Goal: Check status: Check status

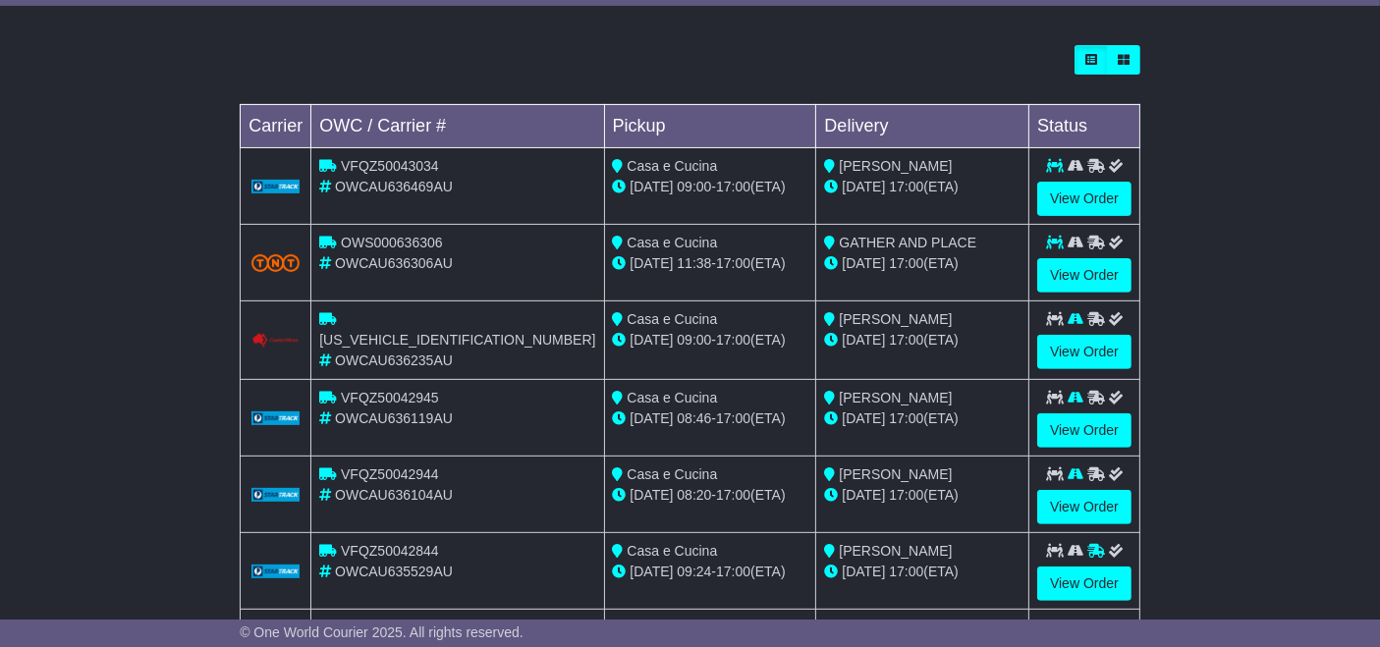
scroll to position [564, 0]
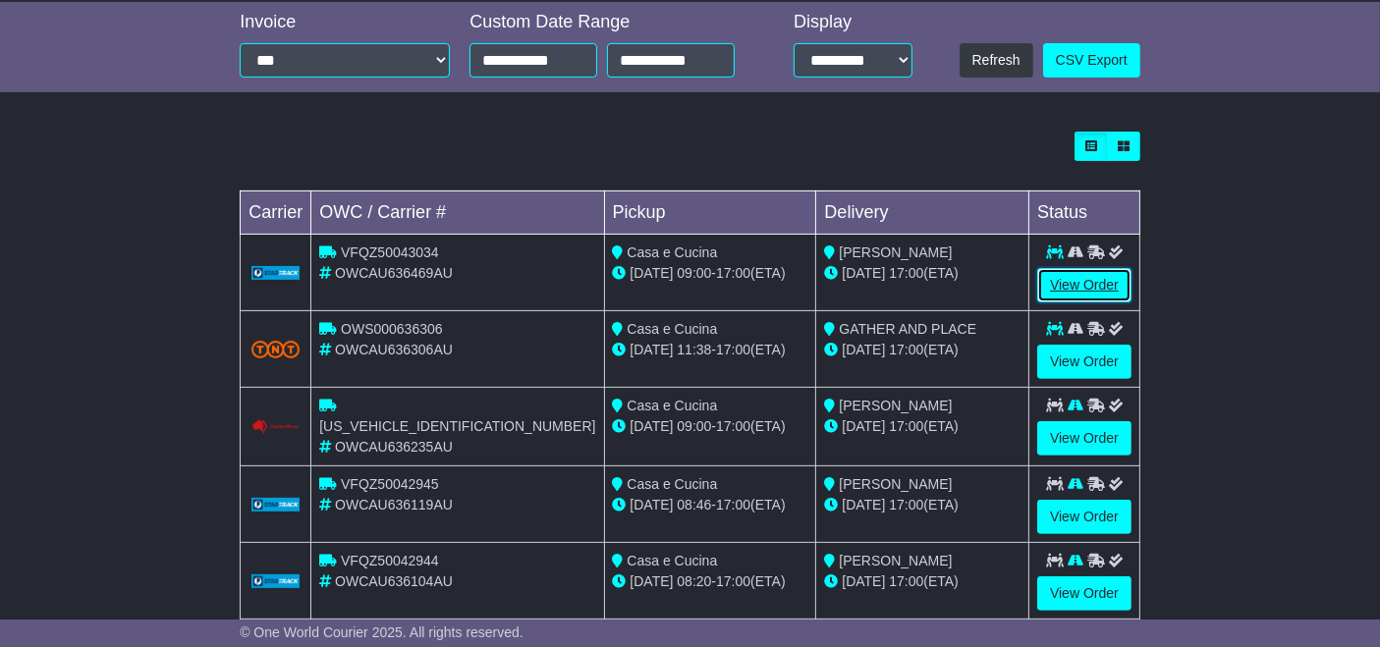
click at [1064, 283] on link "View Order" at bounding box center [1084, 285] width 94 height 34
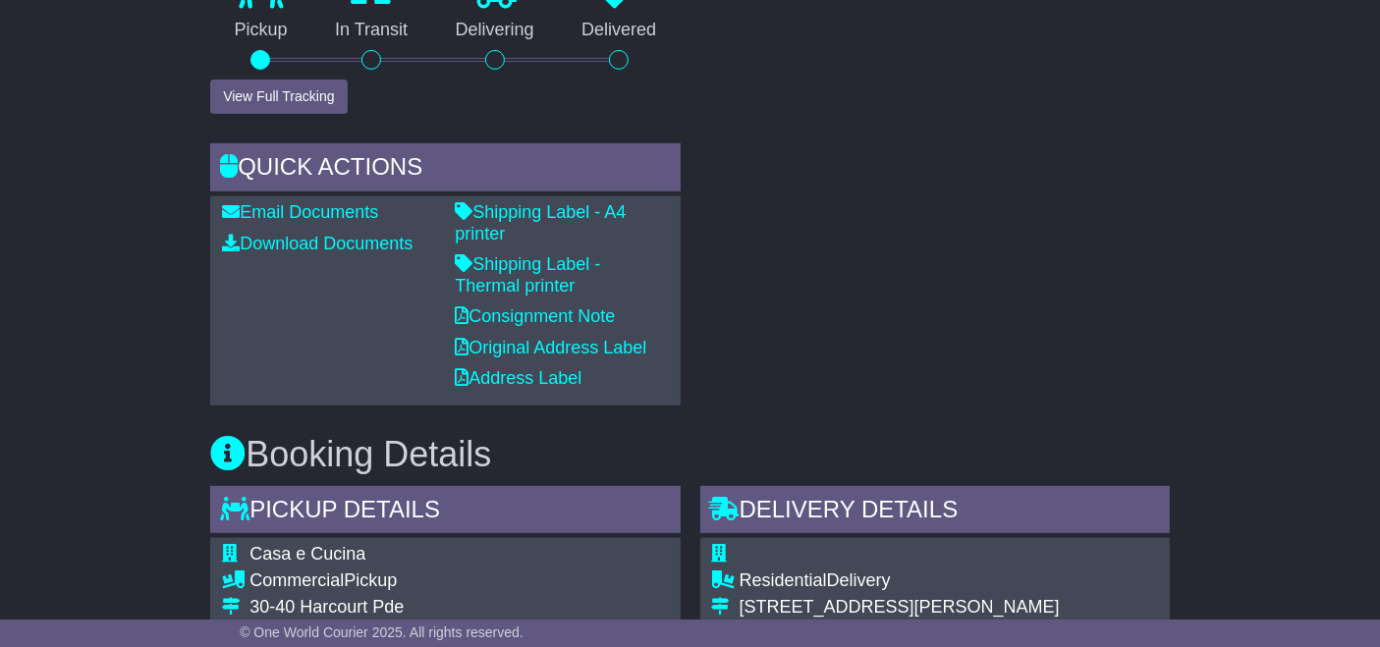
scroll to position [813, 0]
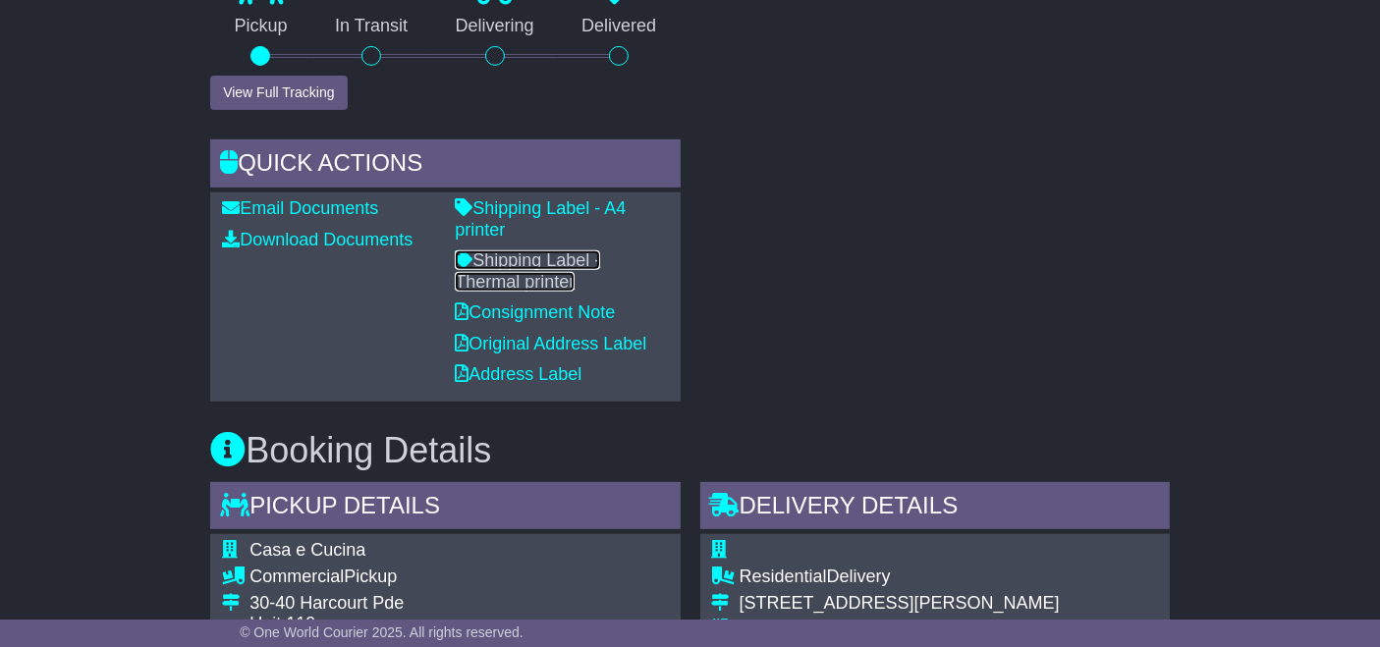
click at [600, 251] on link "Shipping Label - Thermal printer" at bounding box center [527, 271] width 145 height 41
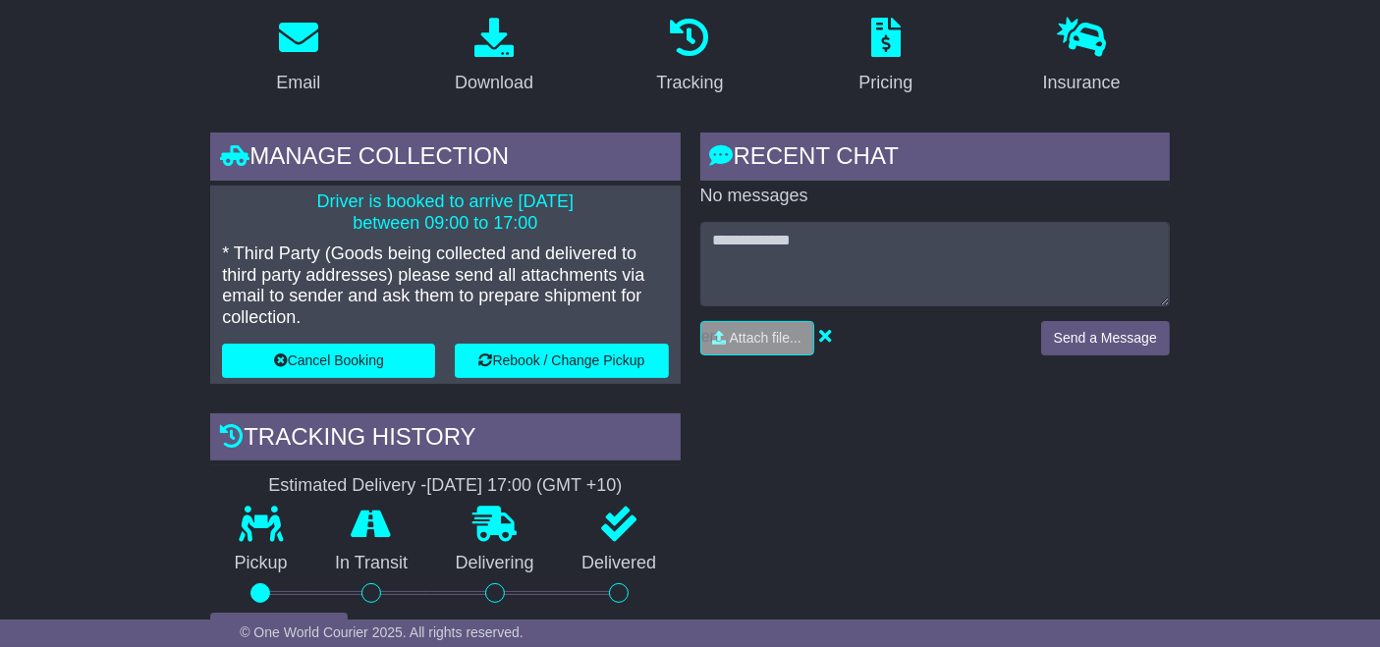
scroll to position [0, 0]
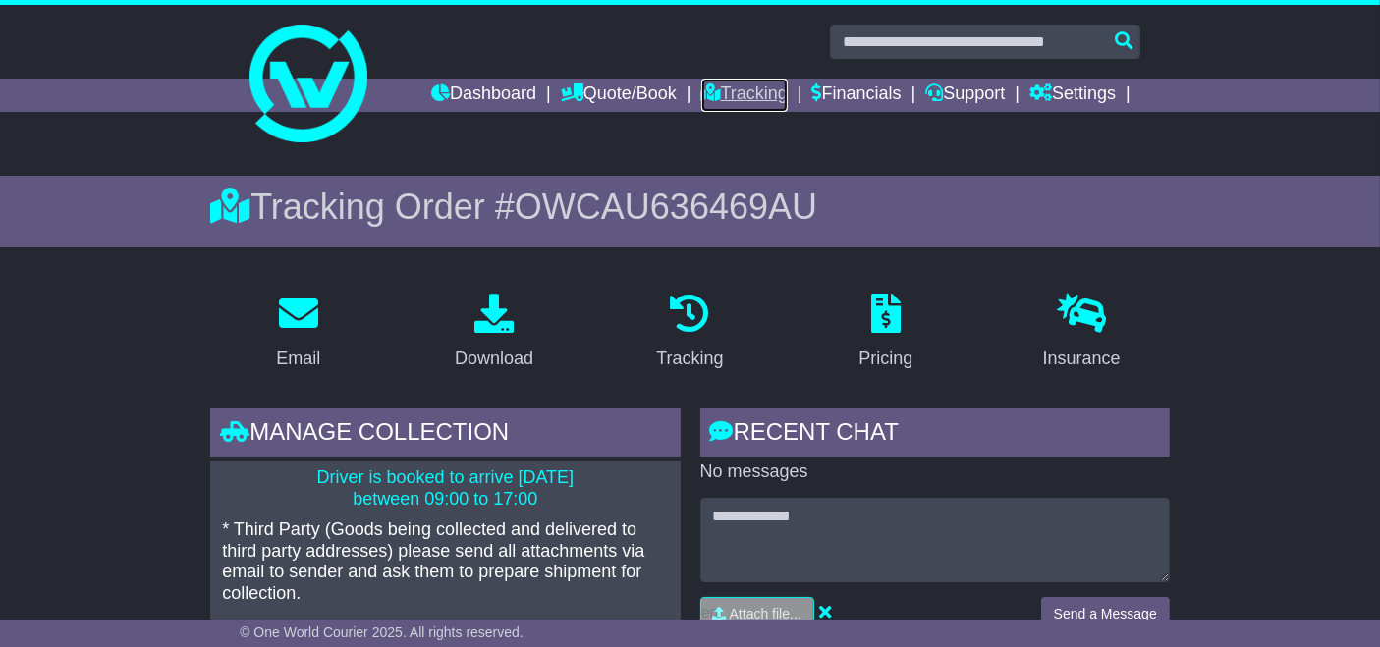
click at [744, 97] on link "Tracking" at bounding box center [744, 95] width 86 height 33
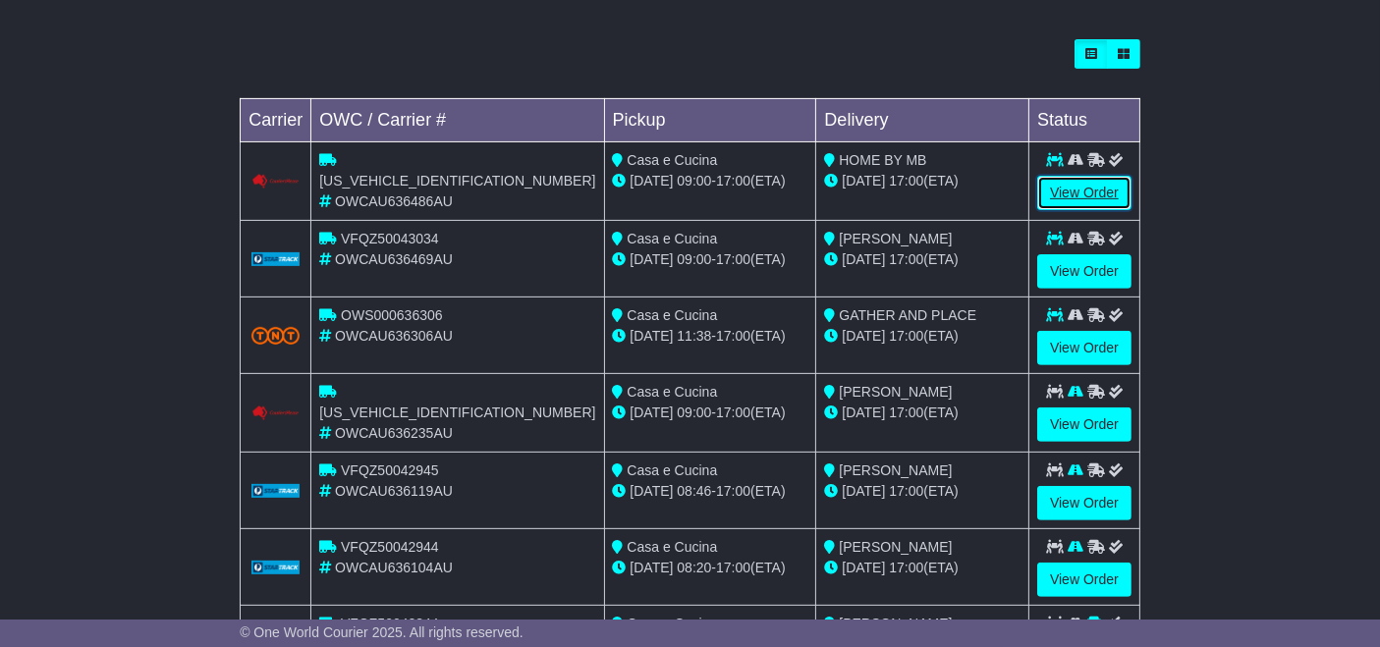
click at [1075, 194] on link "View Order" at bounding box center [1084, 193] width 94 height 34
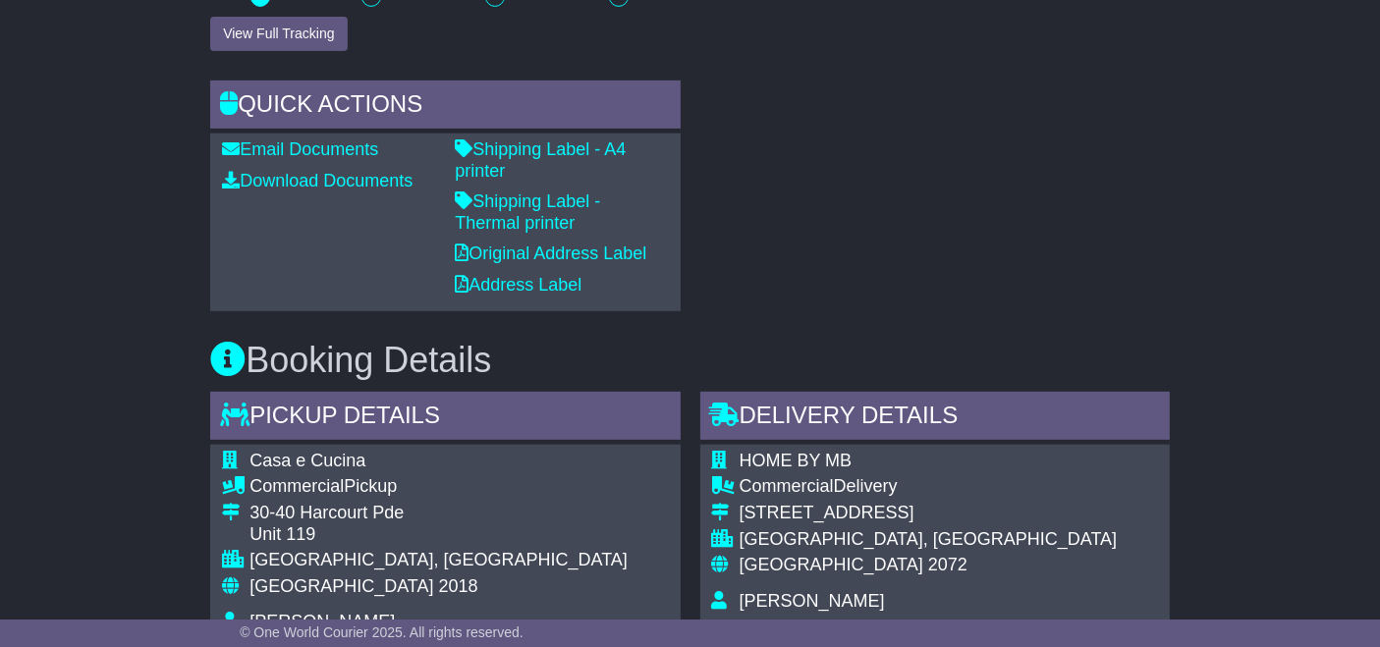
scroll to position [872, 0]
click at [600, 192] on link "Shipping Label - Thermal printer" at bounding box center [527, 212] width 145 height 41
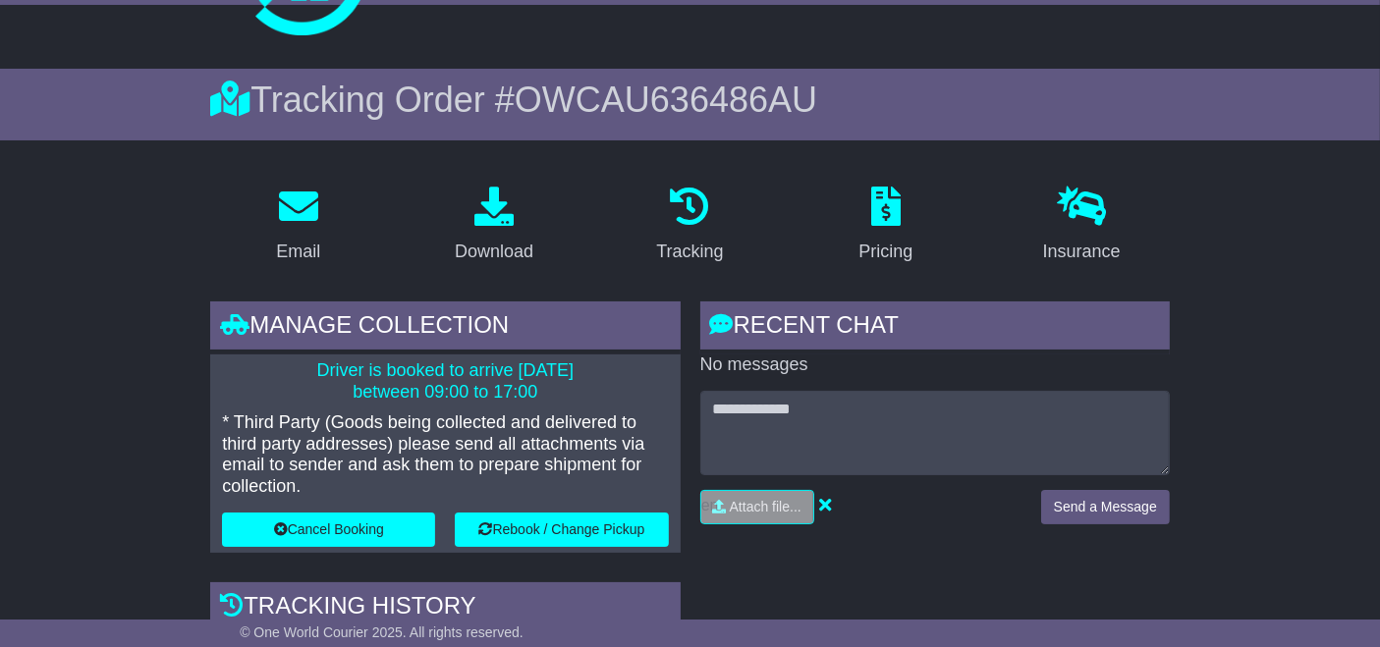
scroll to position [0, 0]
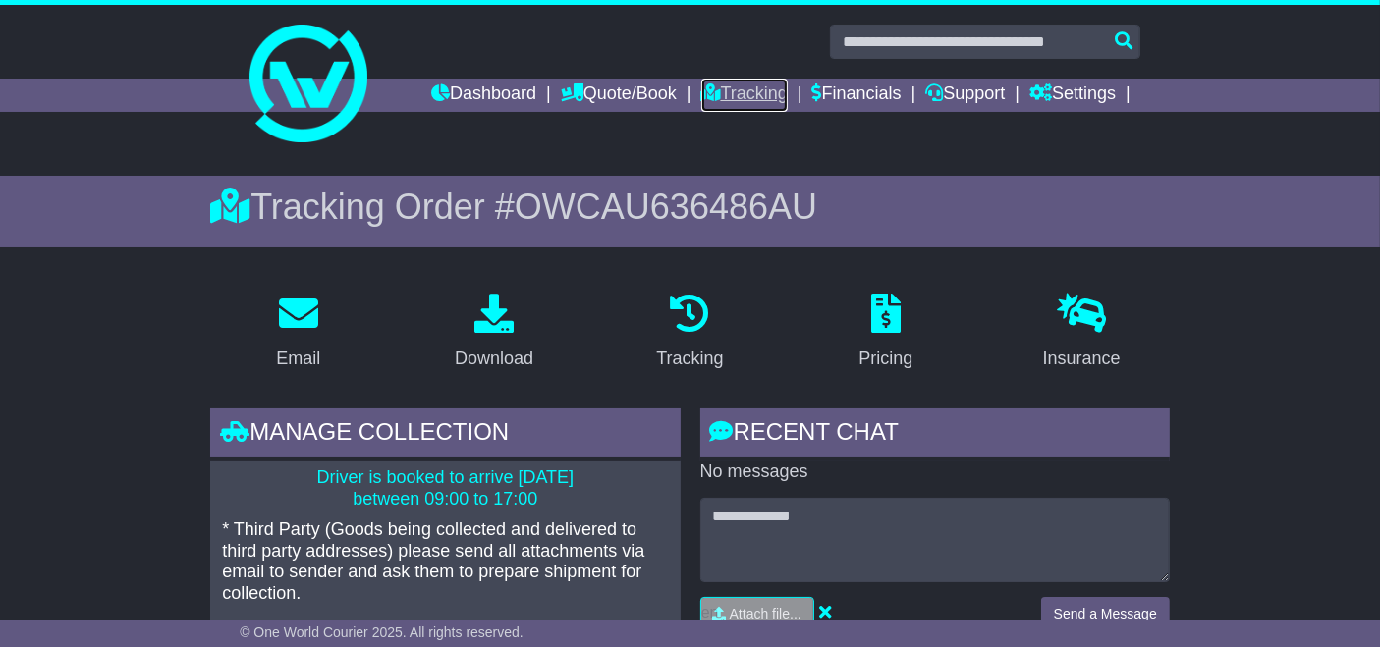
click at [767, 96] on link "Tracking" at bounding box center [744, 95] width 86 height 33
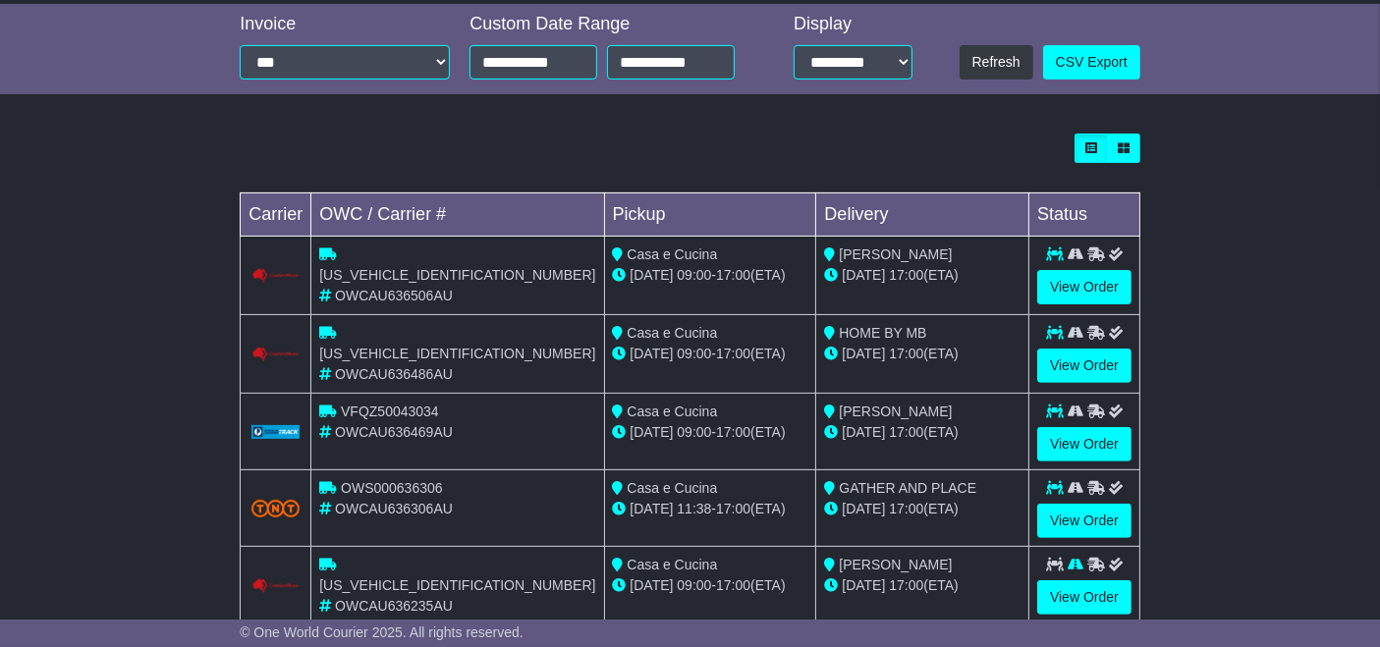
scroll to position [563, 0]
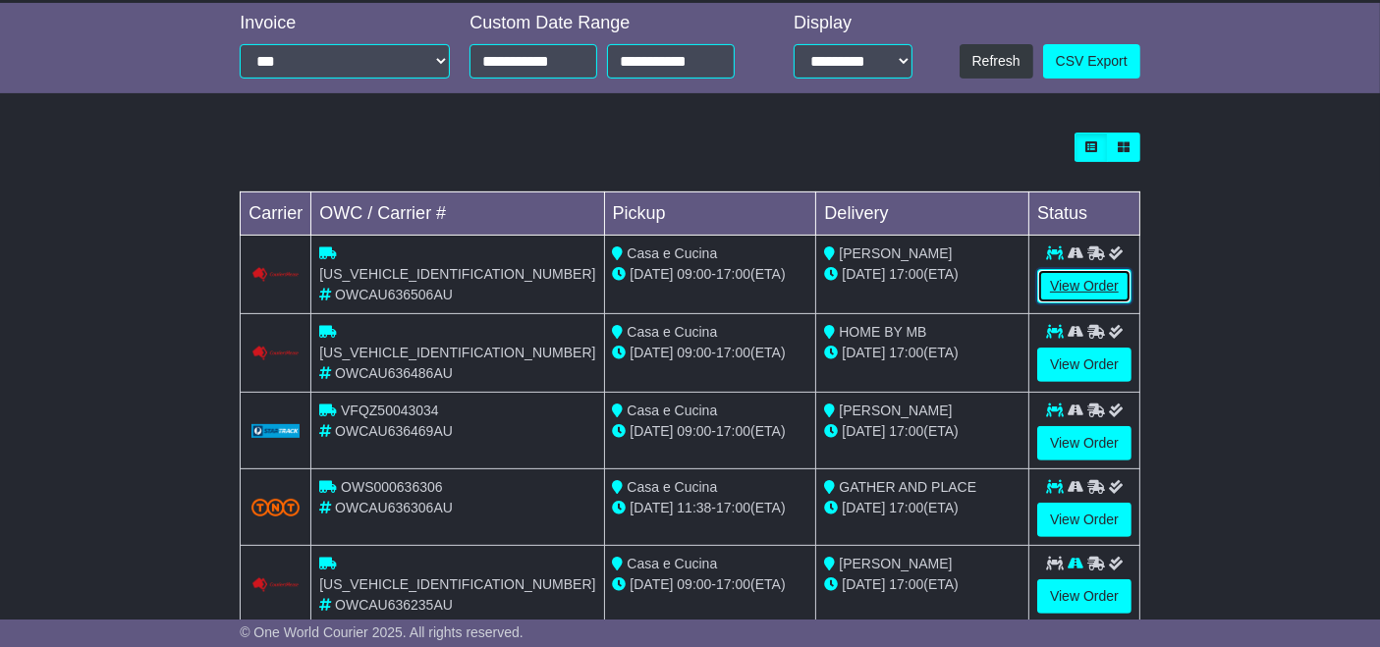
click at [1080, 295] on link "View Order" at bounding box center [1084, 286] width 94 height 34
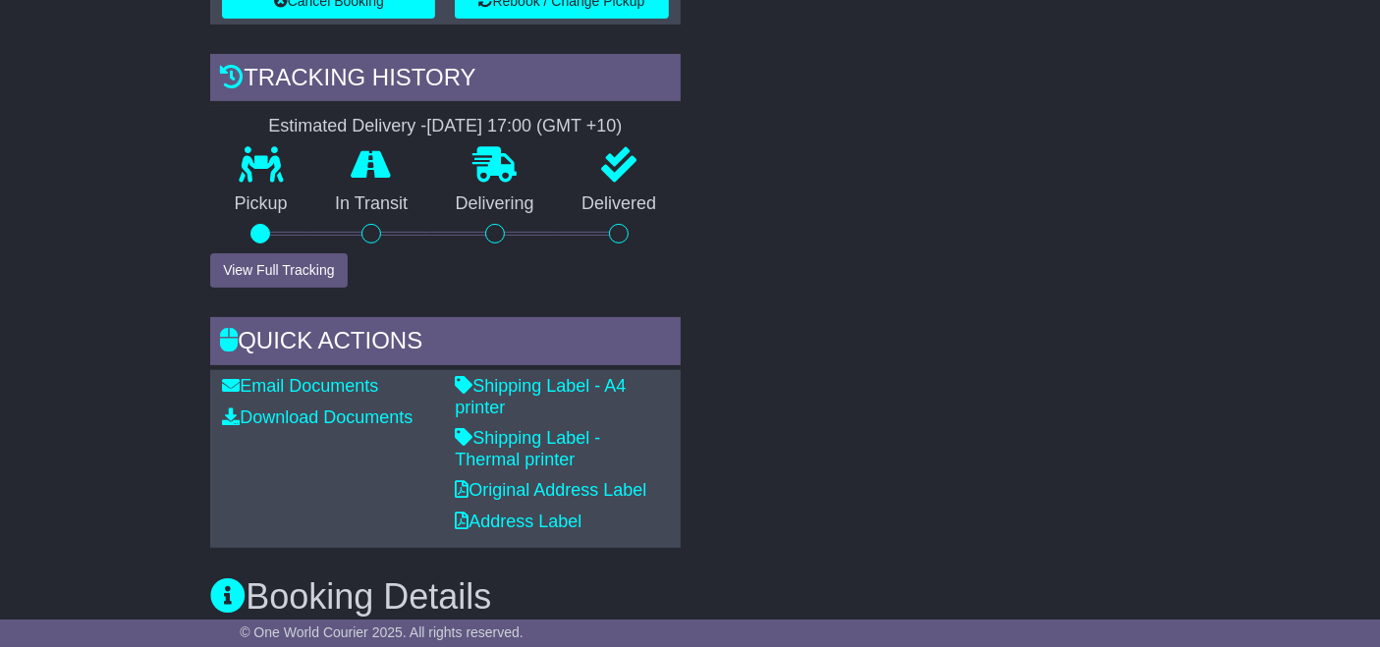
scroll to position [741, 0]
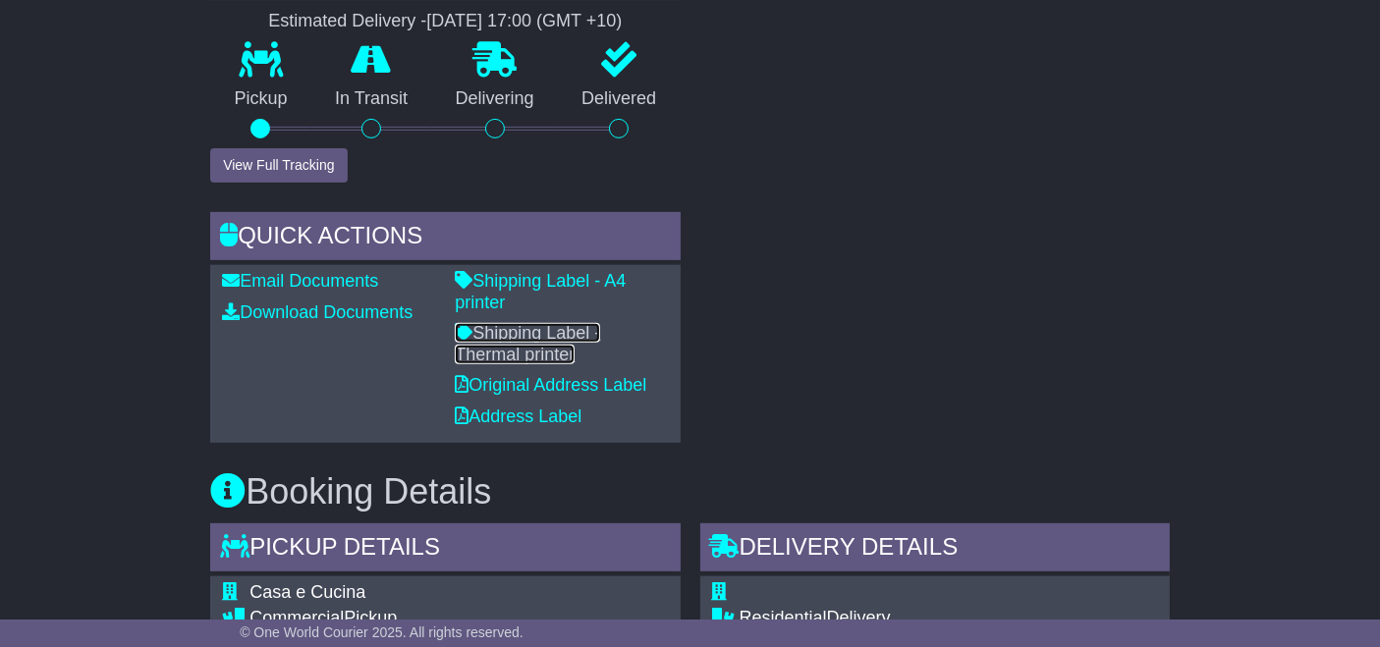
click at [597, 323] on link "Shipping Label - Thermal printer" at bounding box center [527, 343] width 145 height 41
